Goal: Task Accomplishment & Management: Use online tool/utility

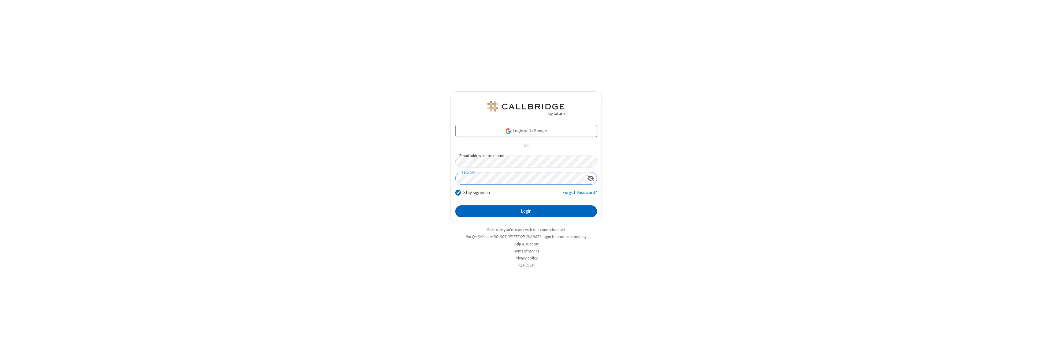
click at [526, 211] on button "Login" at bounding box center [526, 212] width 142 height 12
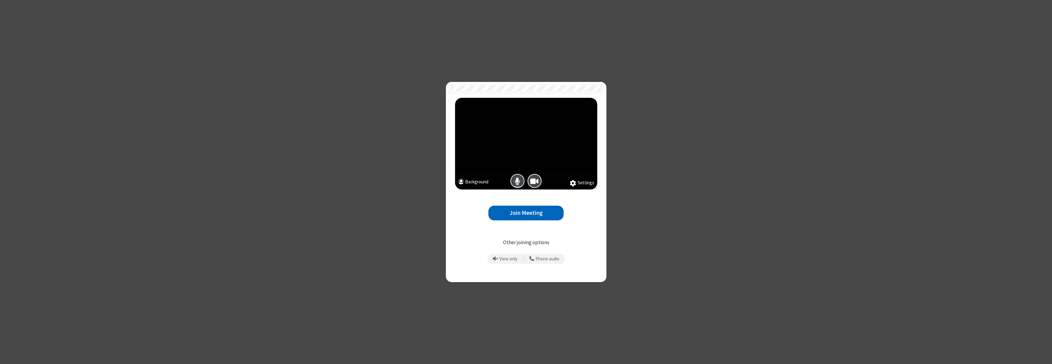
click at [526, 213] on button "Join Meeting" at bounding box center [526, 213] width 75 height 15
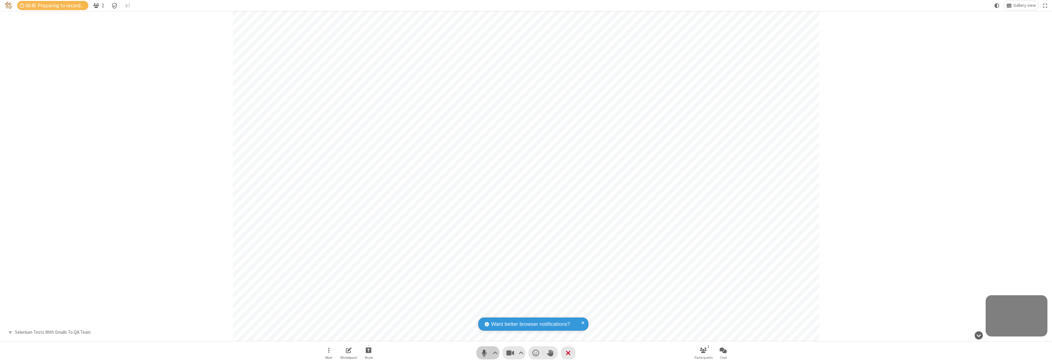
click at [484, 354] on span "Mute (⌘+Shift+A)" at bounding box center [484, 353] width 9 height 9
click at [485, 353] on span "Unmute (⌘+Shift+A)" at bounding box center [484, 353] width 9 height 9
click at [482, 350] on span "Mute (⌘+Shift+A)" at bounding box center [484, 353] width 9 height 9
click at [484, 351] on span "Unmute (⌘+Shift+A)" at bounding box center [484, 353] width 9 height 9
click at [484, 349] on span "Mute (⌘+Shift+A)" at bounding box center [484, 353] width 9 height 9
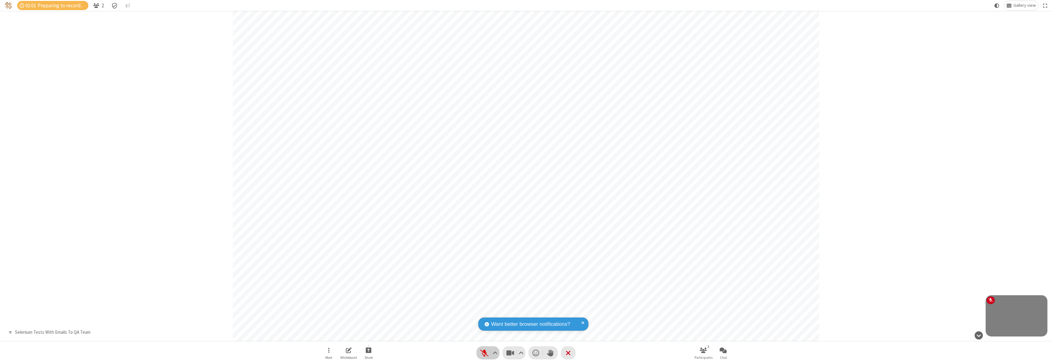
click at [484, 350] on span "Unmute (⌘+Shift+A)" at bounding box center [484, 353] width 9 height 9
click at [482, 350] on span "Mute (⌘+Shift+A)" at bounding box center [484, 353] width 9 height 9
click at [483, 350] on span "Unmute (⌘+Shift+A)" at bounding box center [484, 353] width 9 height 9
click at [485, 354] on span "Mute (⌘+Shift+A)" at bounding box center [484, 353] width 9 height 9
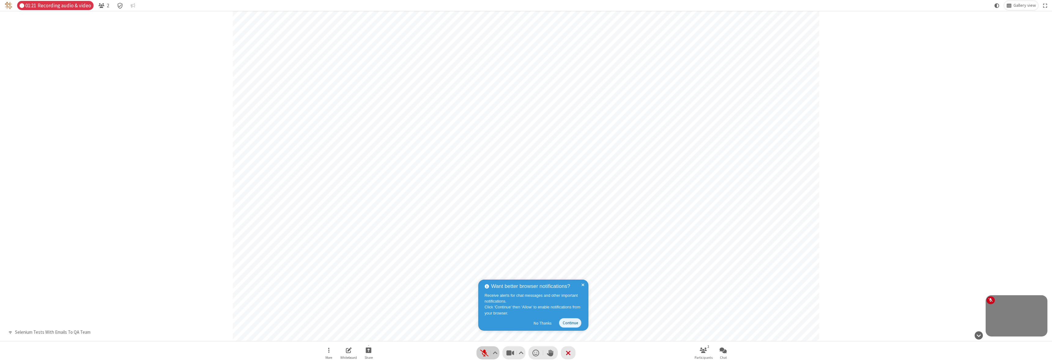
click at [487, 351] on span "Unmute (⌘+Shift+A)" at bounding box center [484, 353] width 9 height 9
click at [480, 348] on button "Audio" at bounding box center [488, 353] width 23 height 13
